Goal: Task Accomplishment & Management: Manage account settings

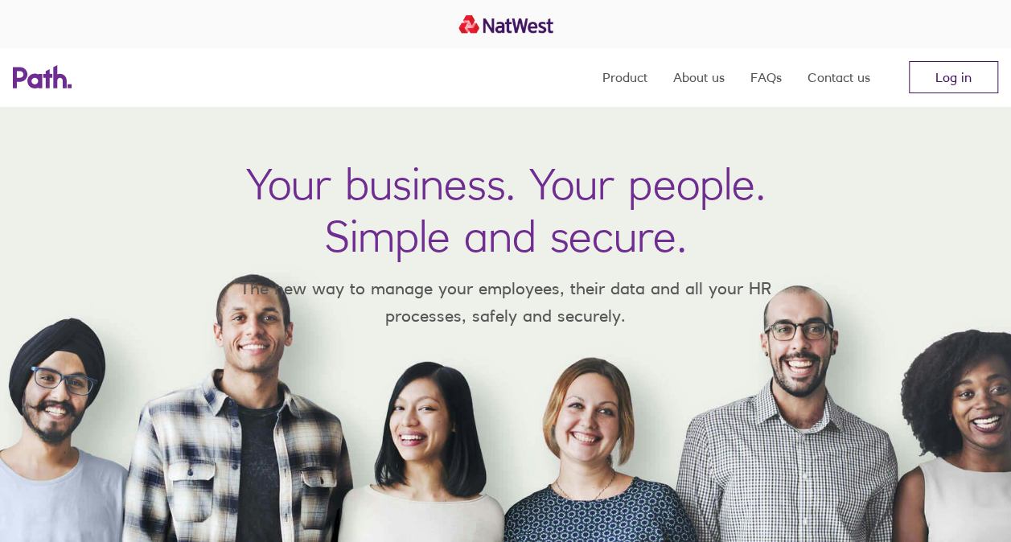
click at [700, 83] on link "Log in" at bounding box center [953, 77] width 89 height 32
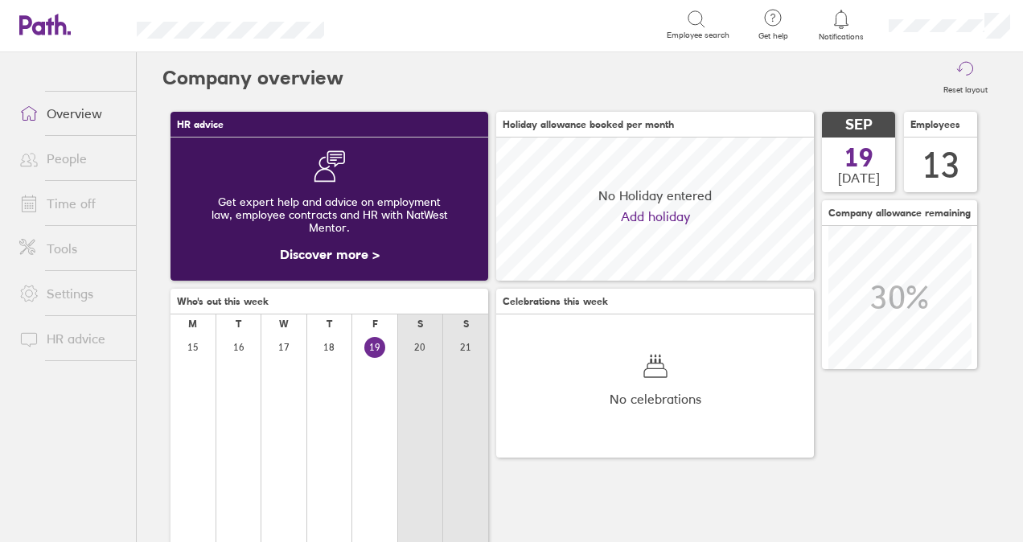
scroll to position [143, 317]
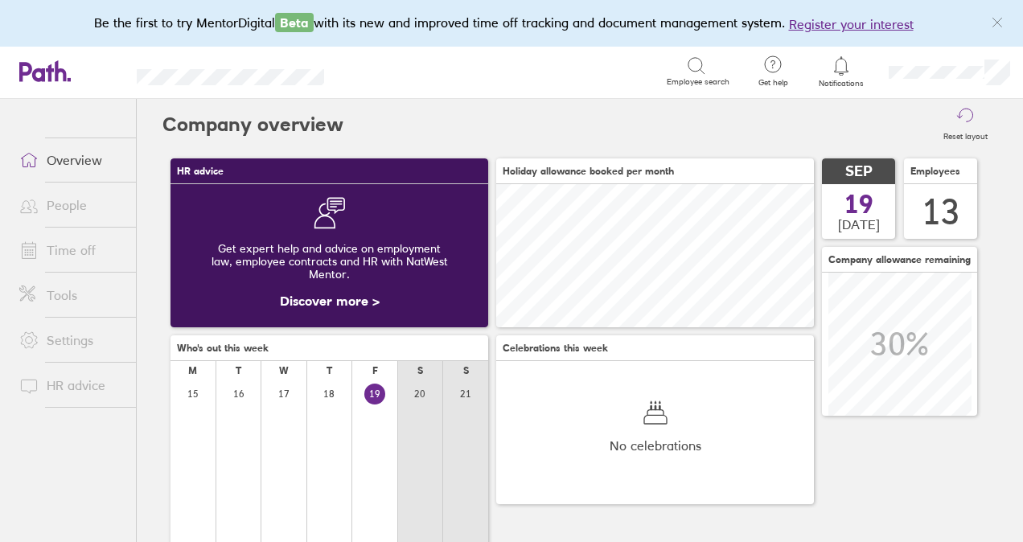
click at [64, 204] on link "People" at bounding box center [71, 205] width 130 height 32
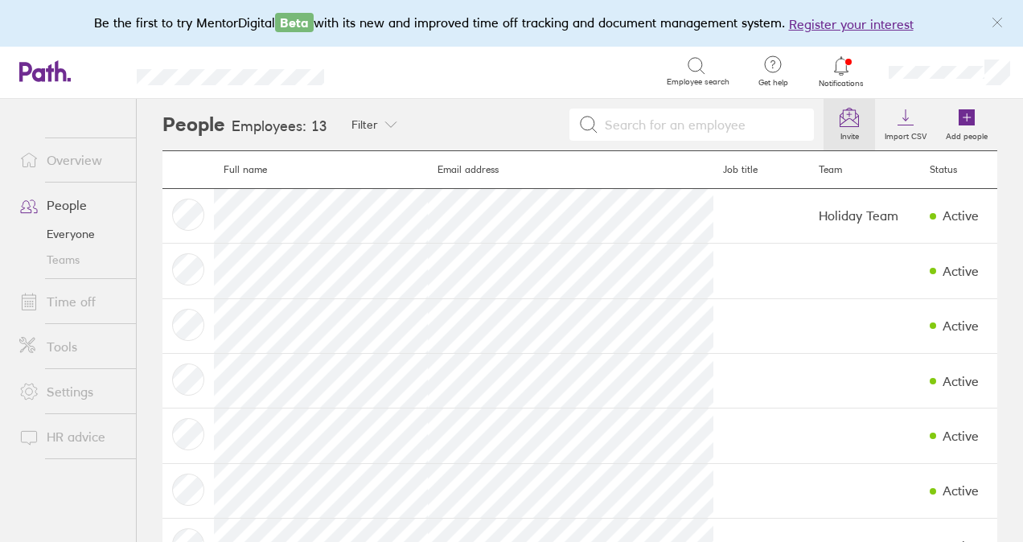
click at [853, 120] on link "Invite" at bounding box center [849, 124] width 51 height 51
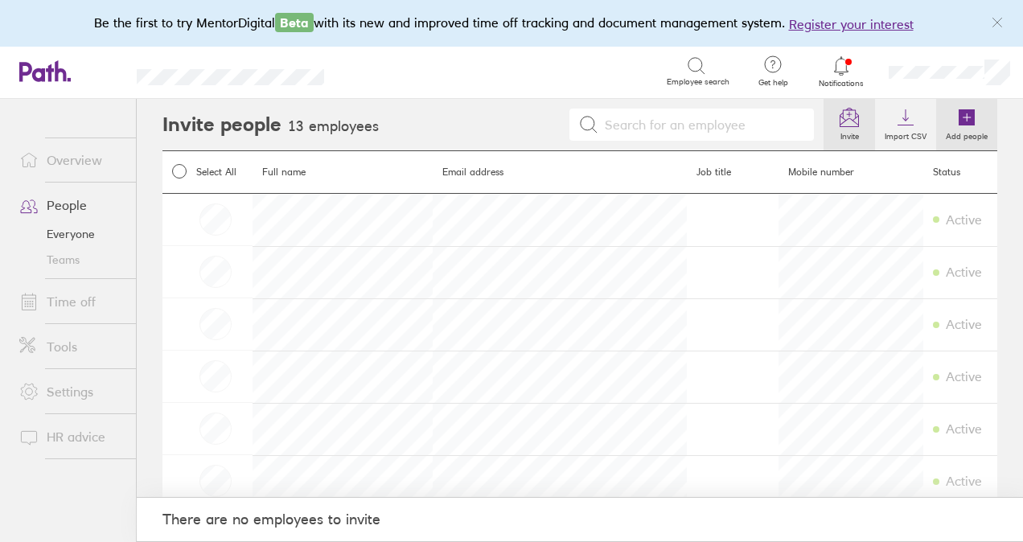
click at [940, 120] on link "Add people" at bounding box center [967, 124] width 61 height 51
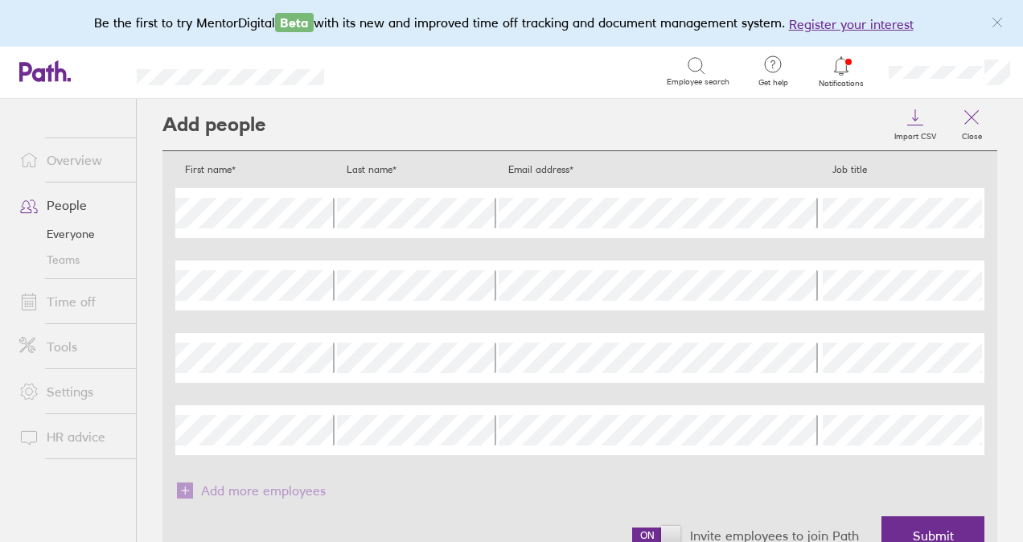
click at [855, 254] on div "First name* Last name* Email address* Job title First name Last name Email addr…" at bounding box center [579, 309] width 809 height 291
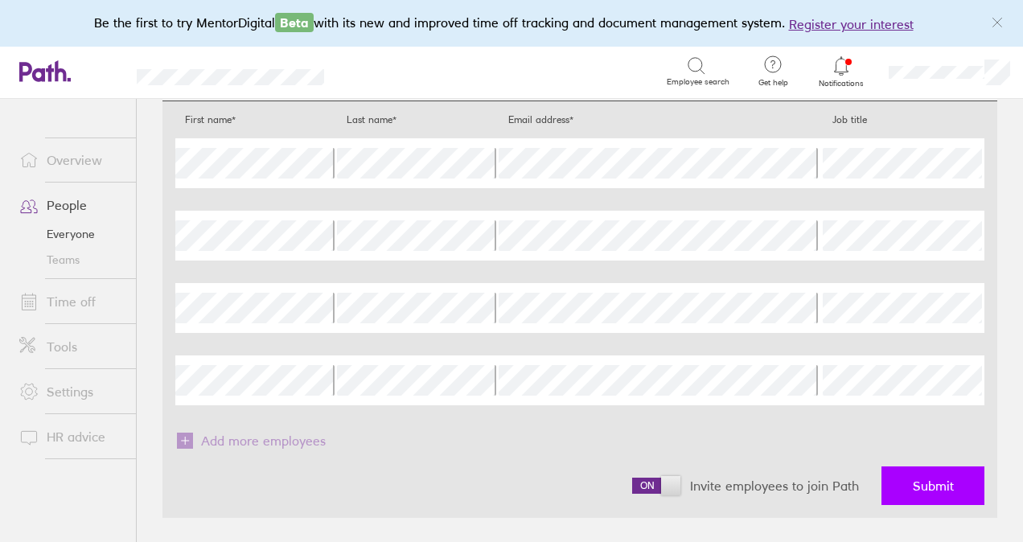
click at [913, 479] on span "Submit" at bounding box center [933, 486] width 41 height 14
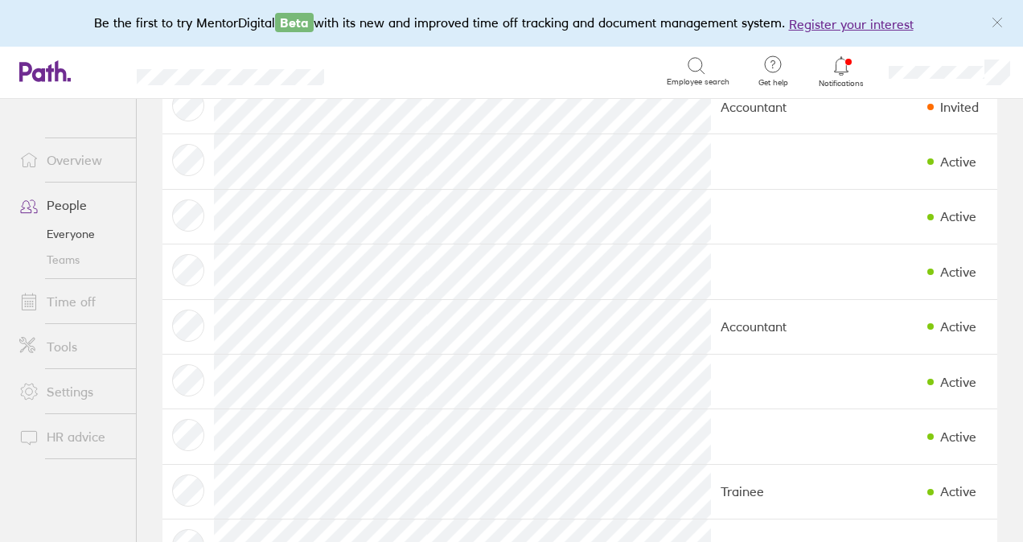
scroll to position [39, 0]
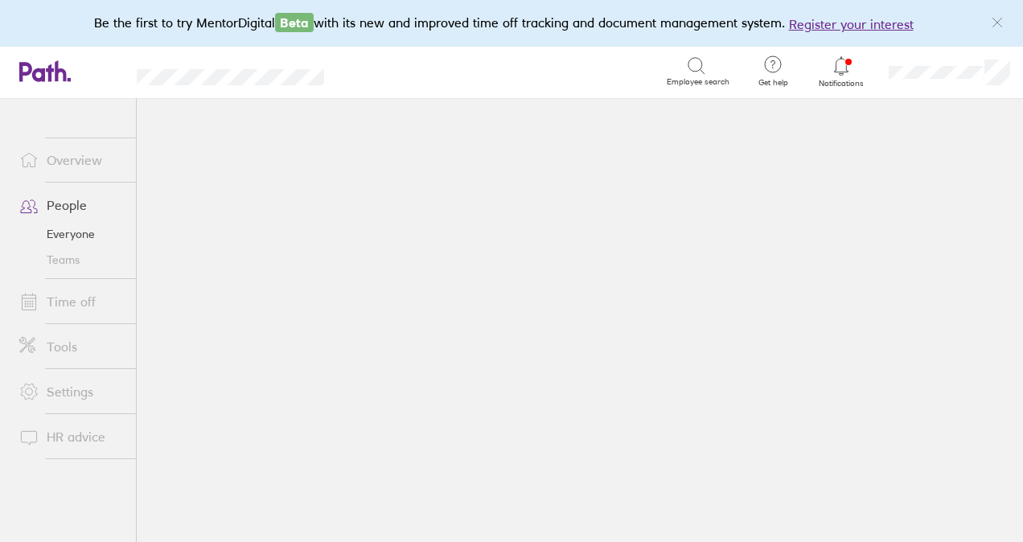
click at [345, 335] on main at bounding box center [580, 320] width 887 height 443
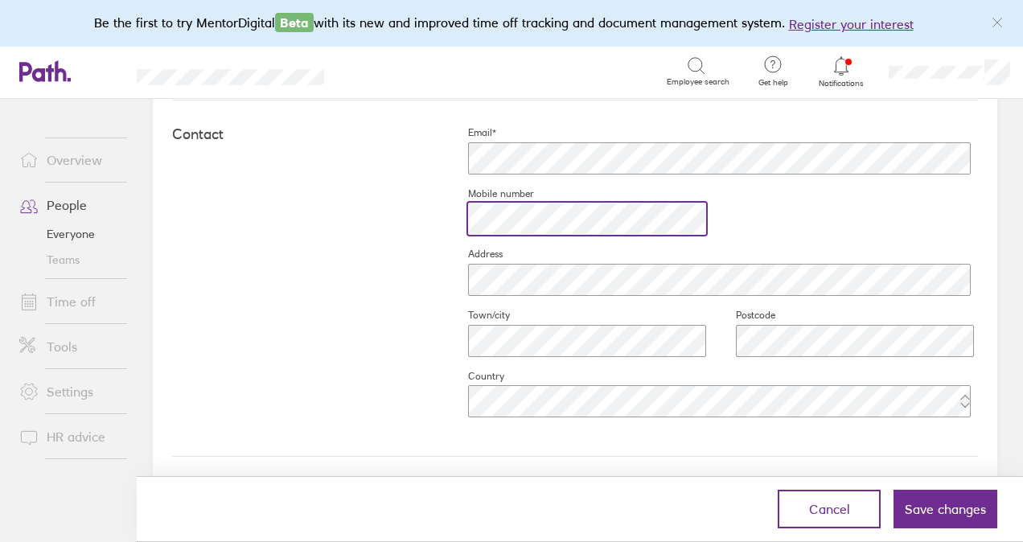
scroll to position [724, 0]
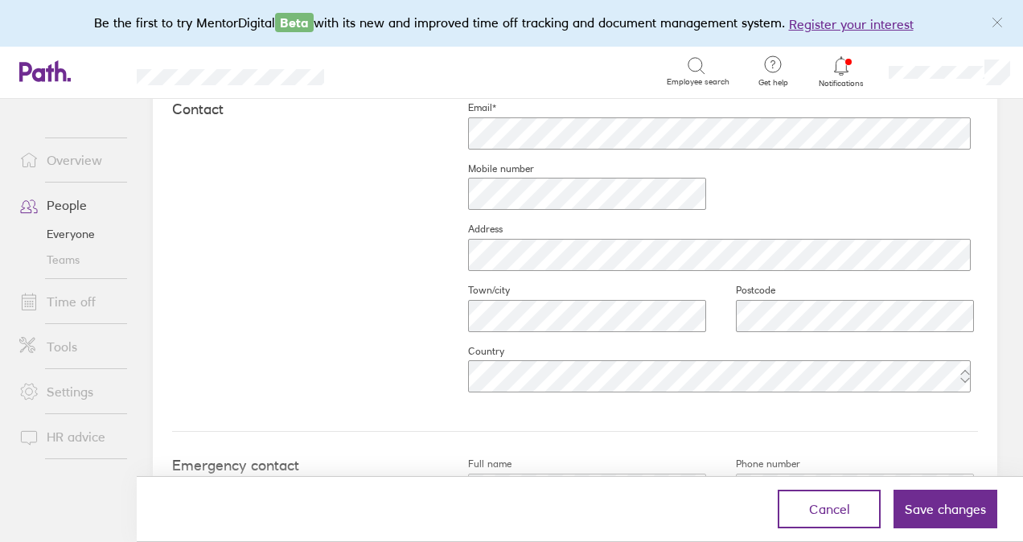
click at [373, 293] on div "Contact Email* Mobile number Address Town/city Postcode Country" at bounding box center [575, 254] width 806 height 356
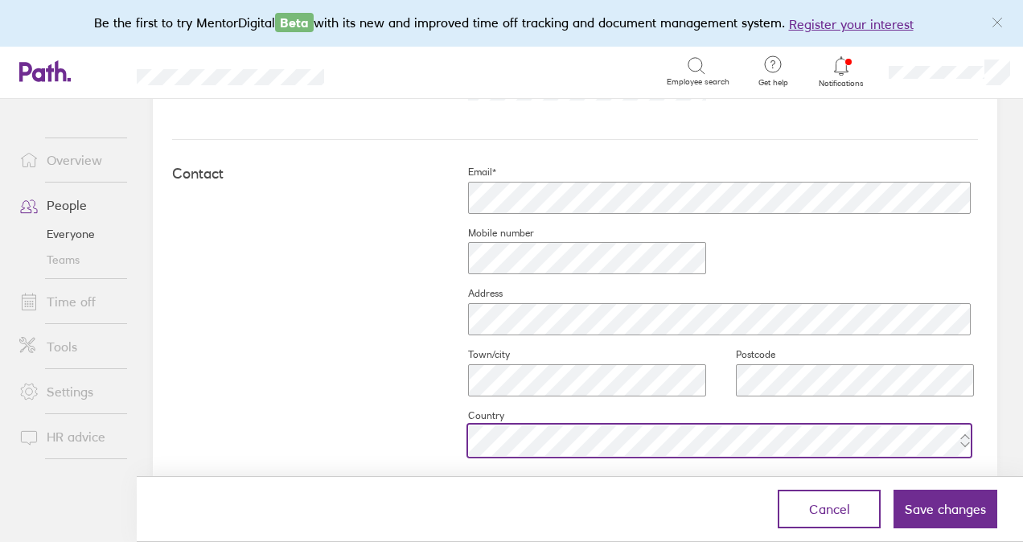
scroll to position [821, 0]
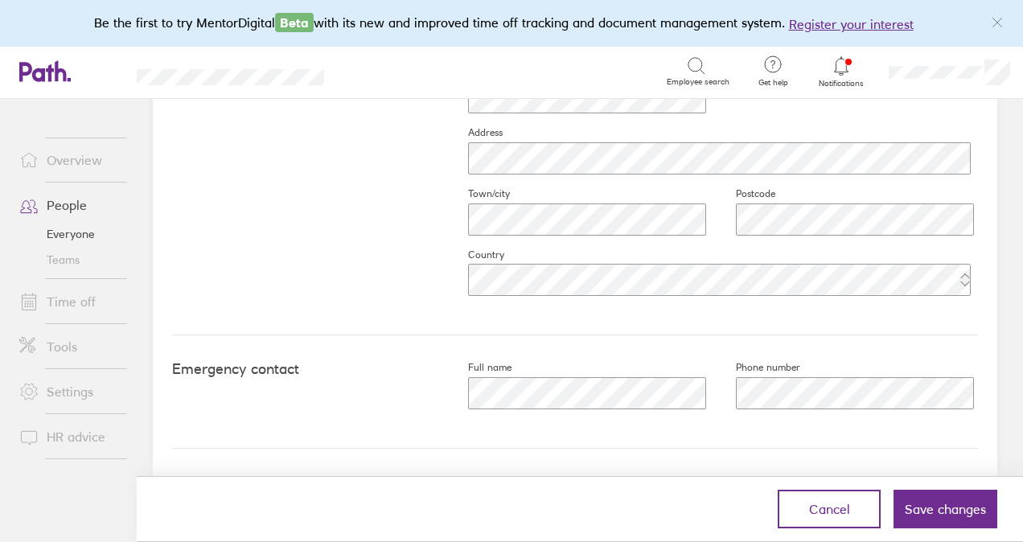
drag, startPoint x: 929, startPoint y: 515, endPoint x: 698, endPoint y: 465, distance: 236.2
click at [699, 465] on div "Work Job title Start date (dd/mm/yyyy) 2025-09-01 Contract type Personal First …" at bounding box center [575, 57] width 806 height 975
click at [957, 521] on button "Save changes" at bounding box center [946, 509] width 104 height 39
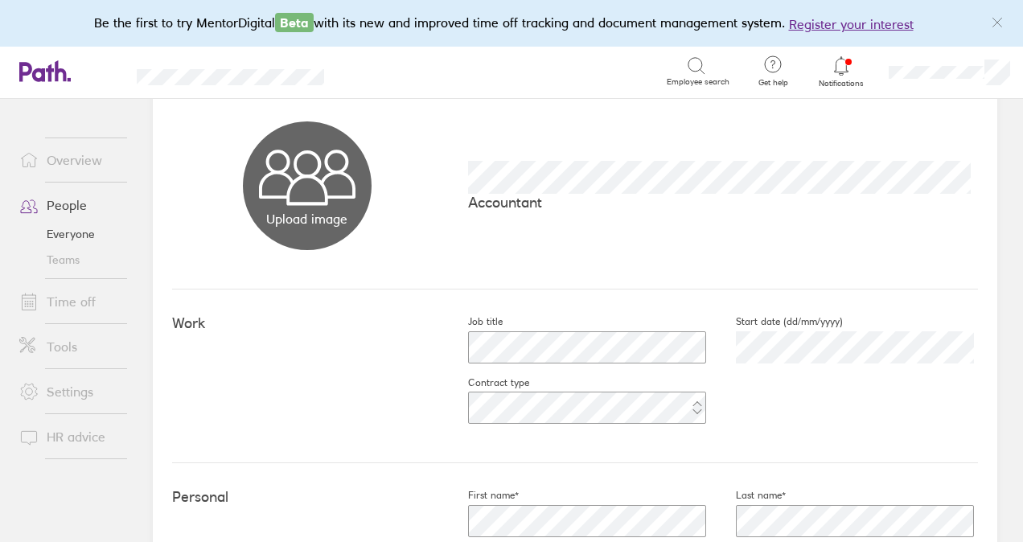
scroll to position [0, 0]
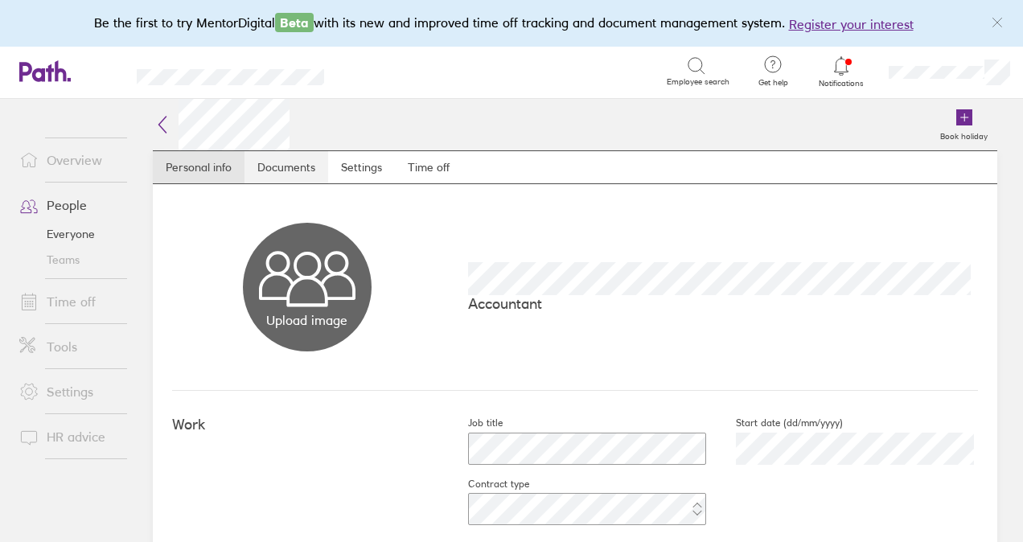
click at [298, 176] on link "Documents" at bounding box center [287, 167] width 84 height 32
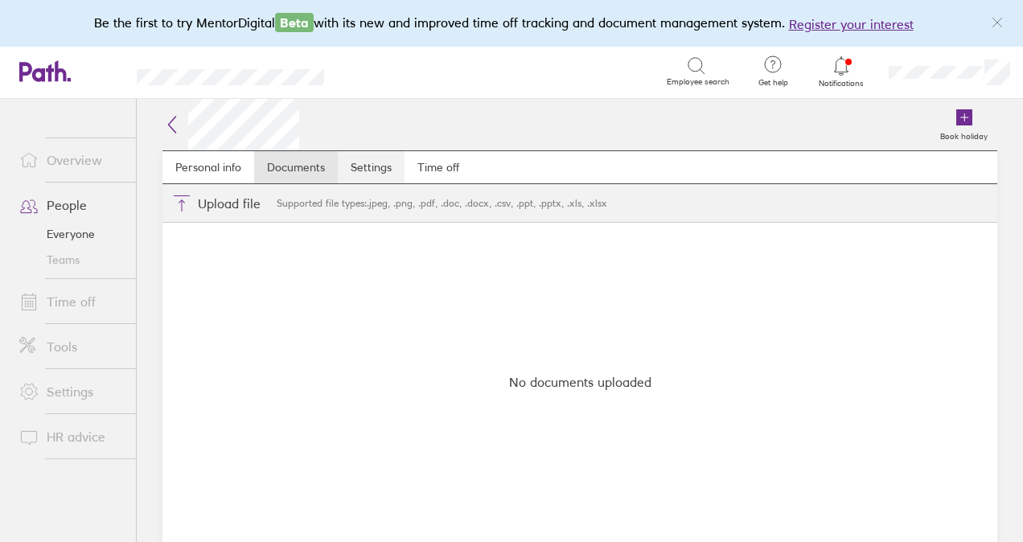
click at [381, 175] on link "Settings" at bounding box center [371, 167] width 67 height 32
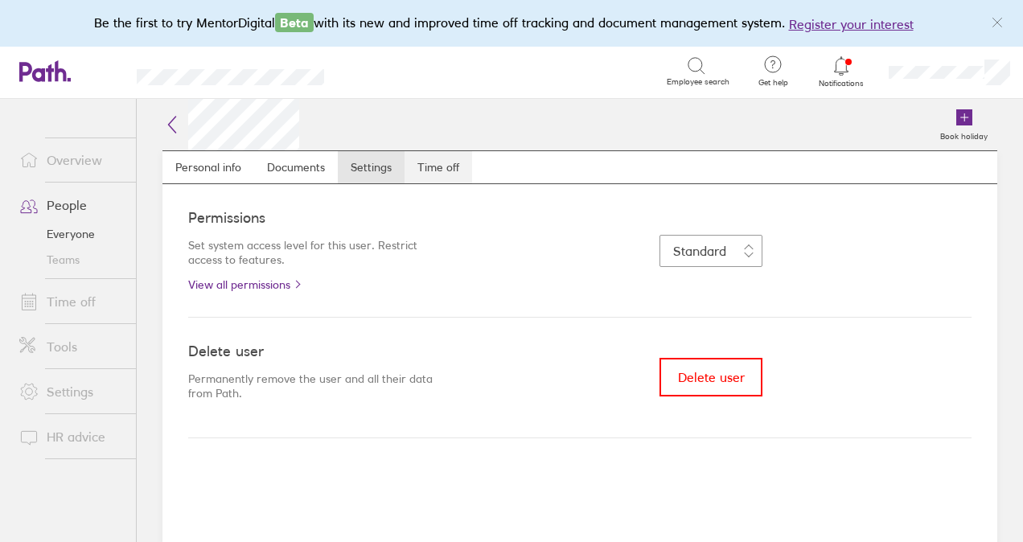
click at [456, 171] on link "Time off" at bounding box center [439, 167] width 68 height 32
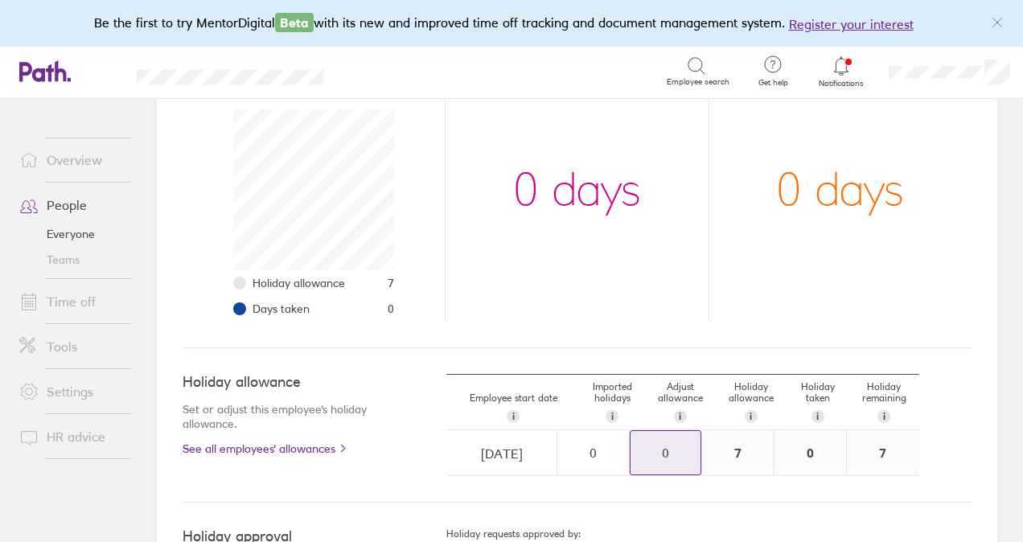
scroll to position [317, 0]
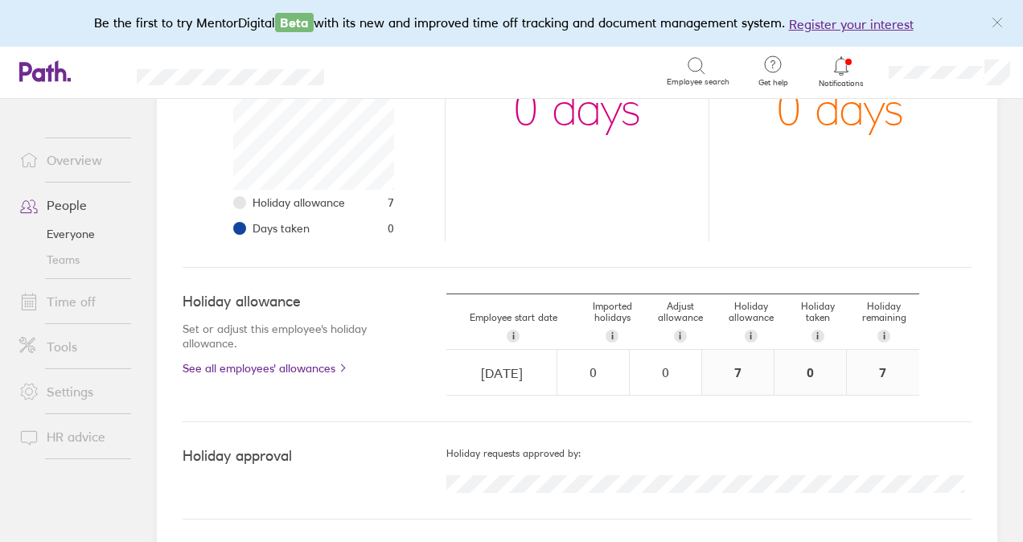
click at [846, 68] on icon at bounding box center [841, 65] width 14 height 19
